Goal: Find specific page/section: Find specific page/section

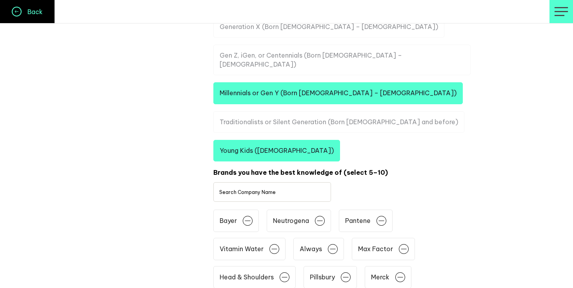
click at [42, 13] on h4 "Back" at bounding box center [32, 12] width 21 height 8
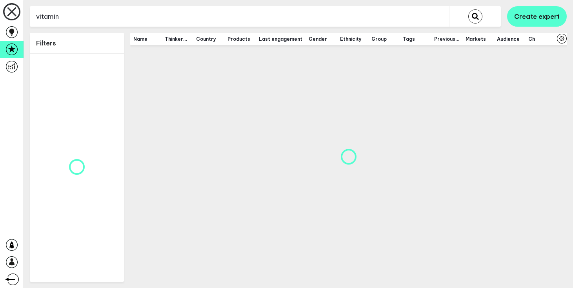
click at [57, 16] on input "vitamin" at bounding box center [239, 16] width 419 height 19
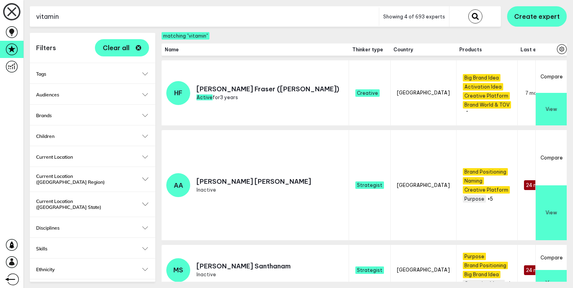
click at [57, 16] on input "vitamin" at bounding box center [204, 16] width 349 height 19
type input "[PERSON_NAME]"
click at [469, 9] on button "submit" at bounding box center [476, 16] width 14 height 14
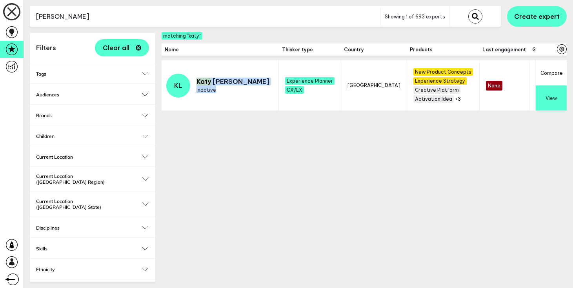
drag, startPoint x: 248, startPoint y: 81, endPoint x: 197, endPoint y: 80, distance: 51.0
click at [197, 80] on td "KL [PERSON_NAME] Inactive" at bounding box center [220, 87] width 117 height 55
click at [197, 80] on mark "Katy" at bounding box center [204, 82] width 15 height 8
drag, startPoint x: 198, startPoint y: 80, endPoint x: 245, endPoint y: 81, distance: 47.5
click at [245, 81] on p "[PERSON_NAME]" at bounding box center [233, 82] width 73 height 8
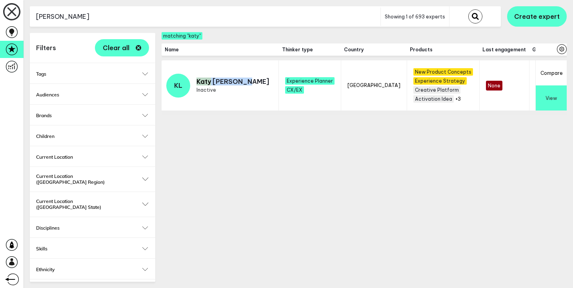
copy p "[PERSON_NAME]"
